Goal: Transaction & Acquisition: Book appointment/travel/reservation

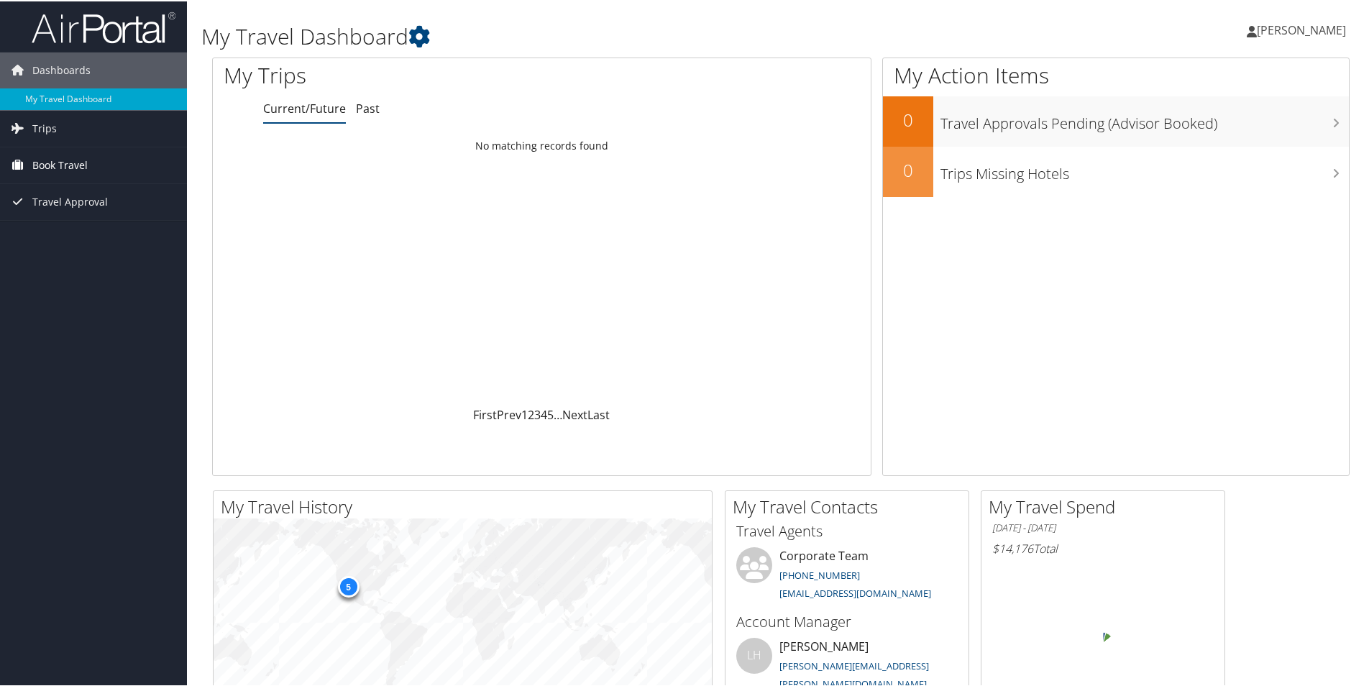
click at [50, 165] on span "Book Travel" at bounding box center [59, 164] width 55 height 36
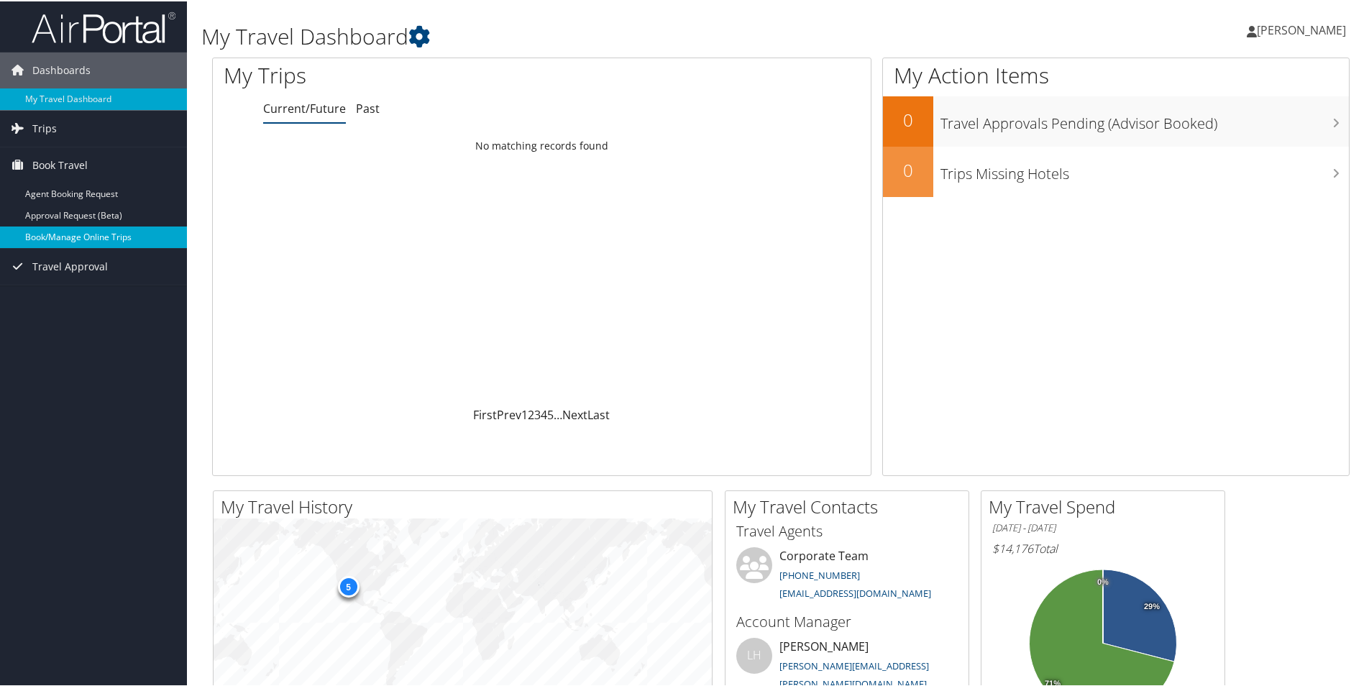
click at [62, 232] on link "Book/Manage Online Trips" at bounding box center [93, 236] width 187 height 22
